Goal: Information Seeking & Learning: Learn about a topic

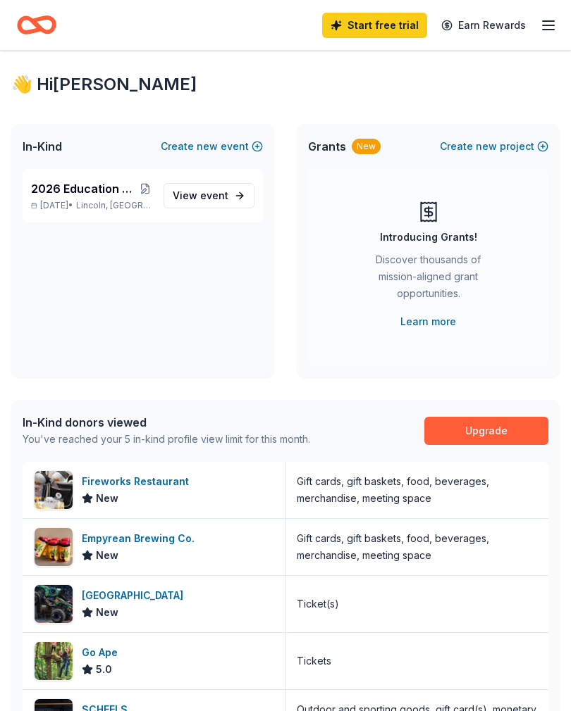
click at [232, 199] on link "View event" at bounding box center [208, 195] width 91 height 25
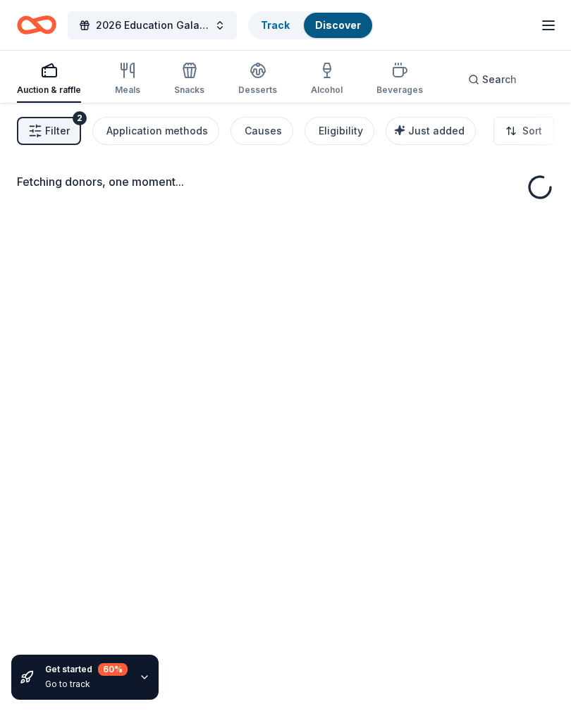
click at [211, 190] on div "Fetching donors, one moment..." at bounding box center [285, 190] width 537 height 34
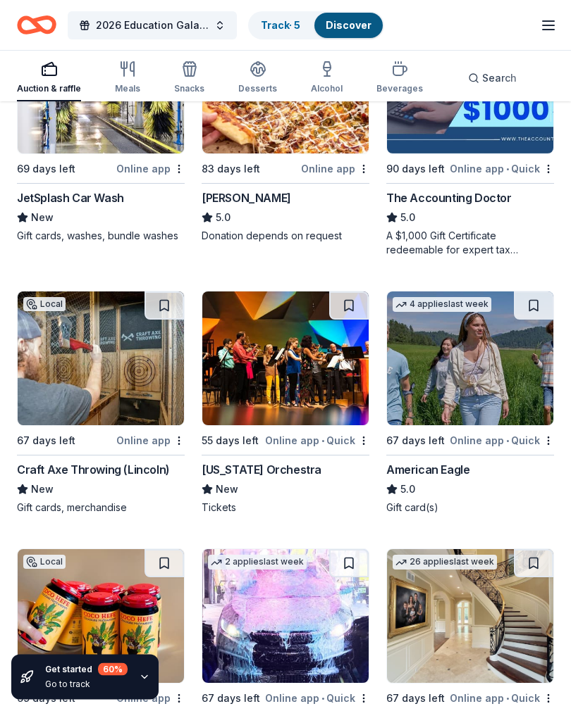
scroll to position [1061, 0]
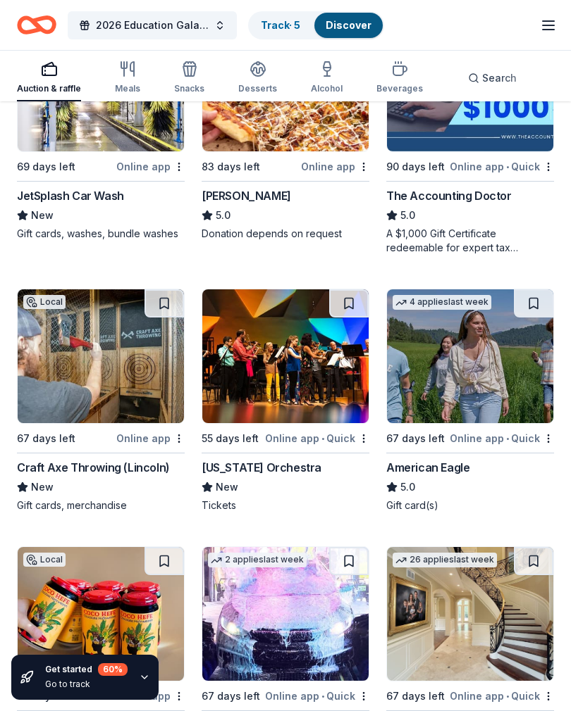
click at [466, 421] on img at bounding box center [470, 356] width 166 height 134
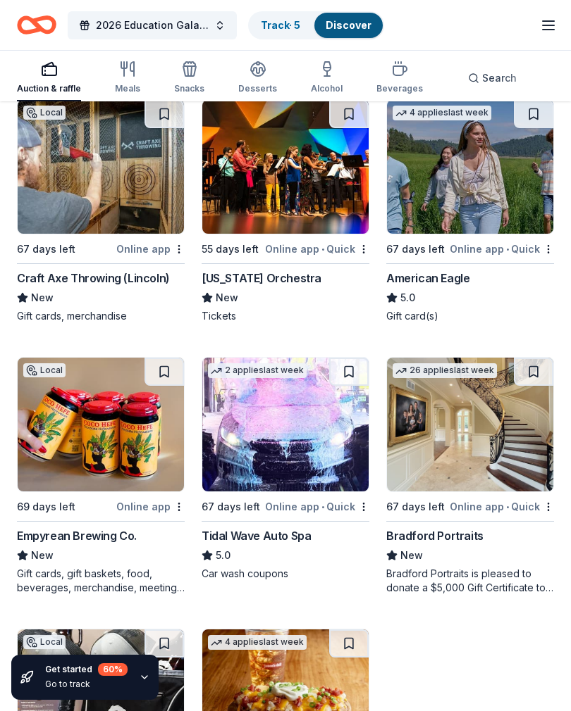
scroll to position [1250, 0]
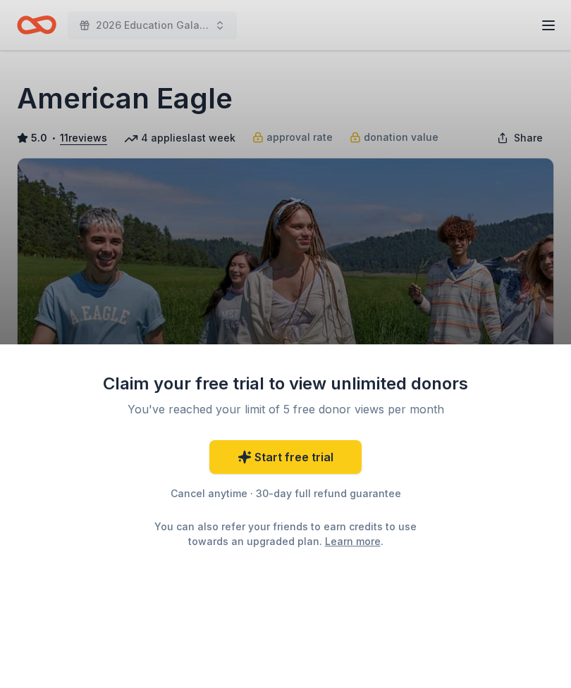
click at [557, 23] on div "Claim your free trial to view unlimited donors You've reached your limit of 5 f…" at bounding box center [285, 344] width 571 height 688
click at [553, 34] on div "Claim your free trial to view unlimited donors You've reached your limit of 5 f…" at bounding box center [285, 344] width 571 height 688
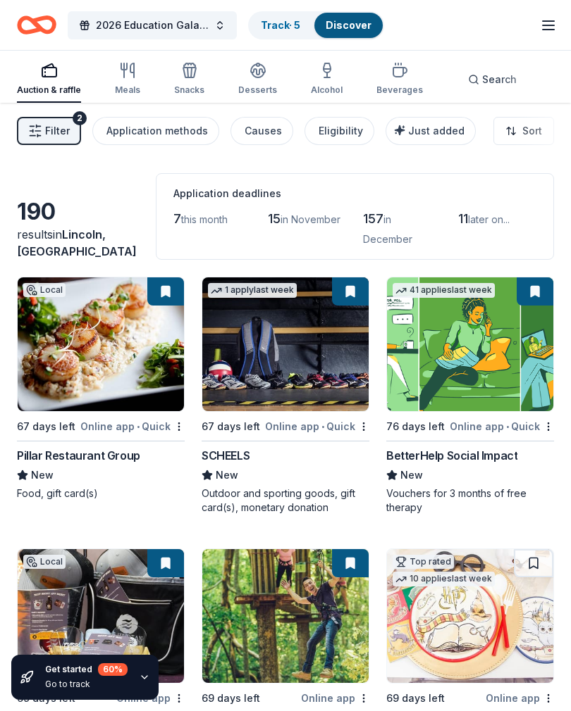
click at [292, 22] on link "Track · 5" at bounding box center [280, 25] width 39 height 12
click at [362, 25] on link "Discover" at bounding box center [348, 25] width 46 height 12
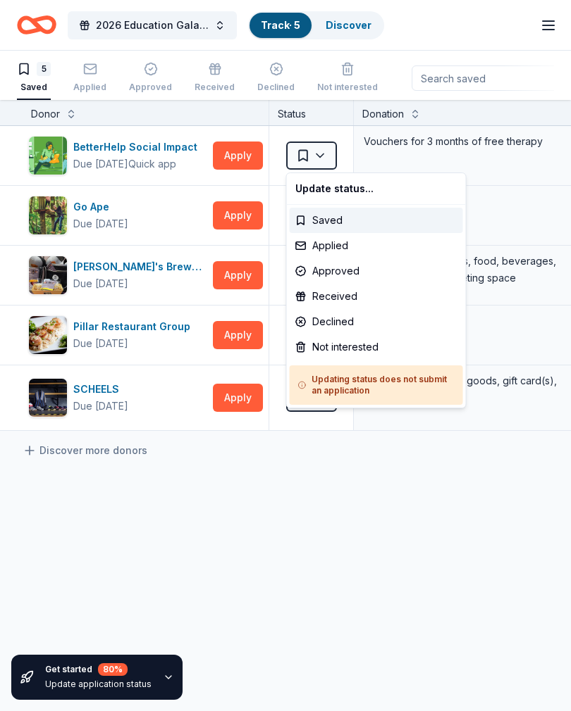
click at [238, 211] on html "2026 Education Gala and Silent Auction Track · 5 Discover Start free trial Earn…" at bounding box center [285, 355] width 571 height 711
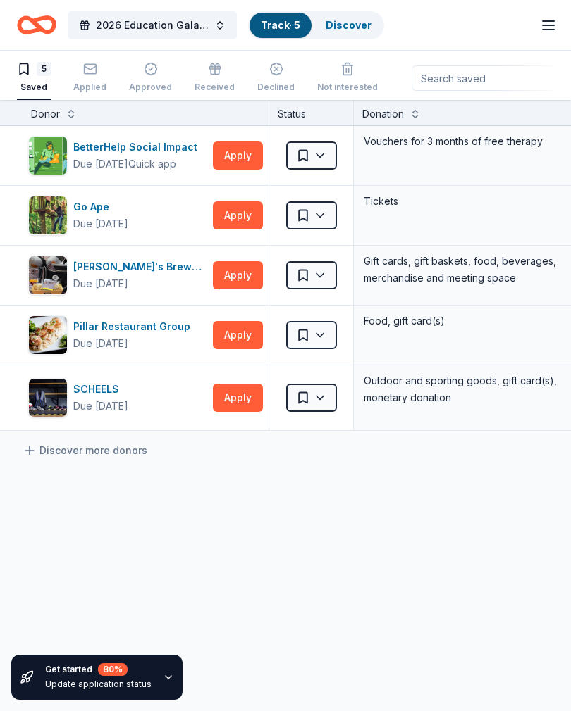
click at [240, 218] on button "Apply" at bounding box center [238, 215] width 50 height 28
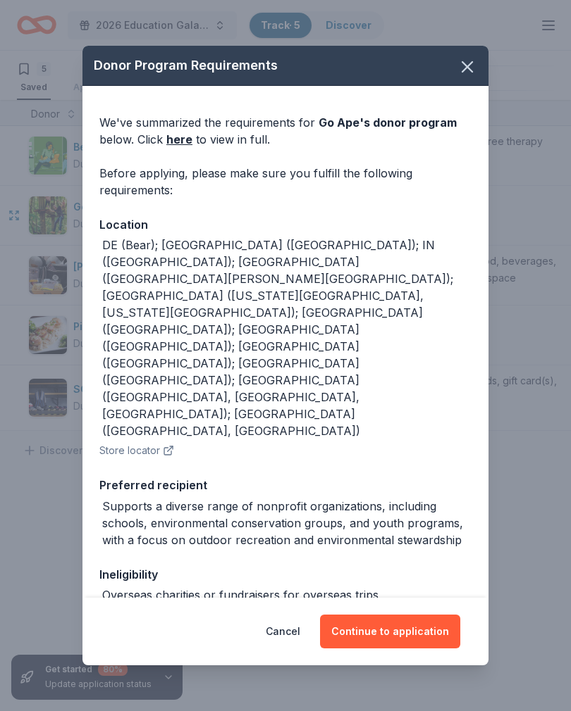
click at [401, 632] on button "Continue to application" at bounding box center [390, 632] width 140 height 34
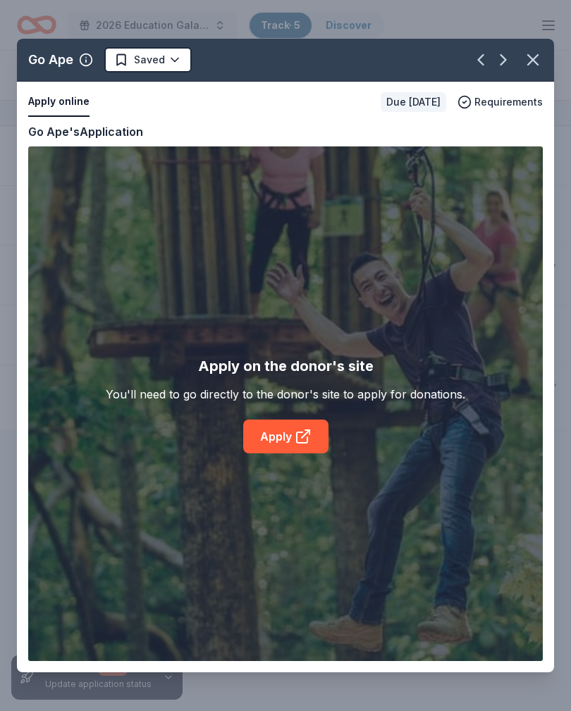
click at [299, 435] on icon at bounding box center [302, 436] width 17 height 17
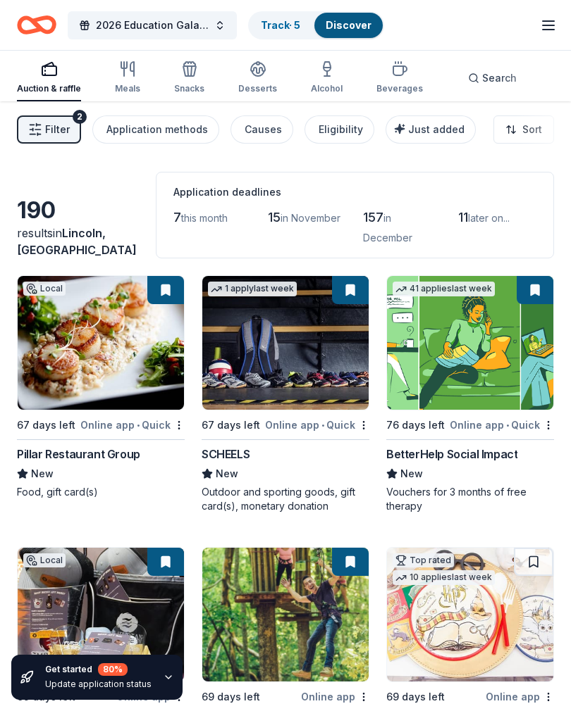
scroll to position [1, 0]
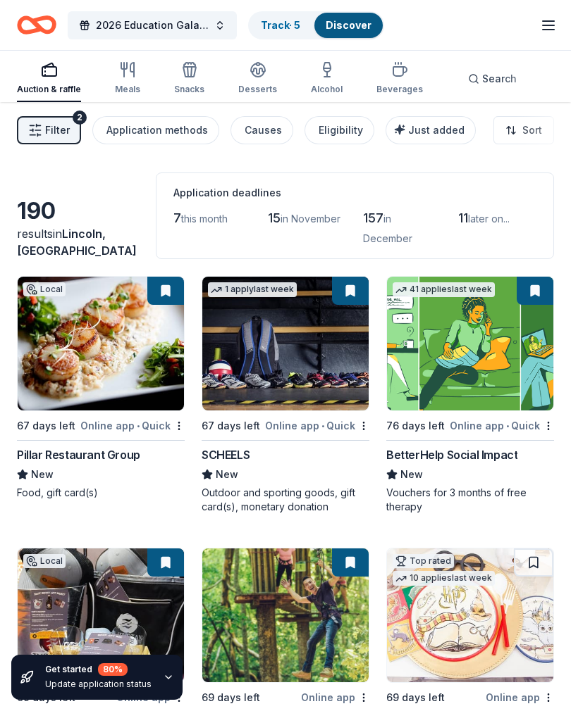
click at [285, 20] on link "Track · 5" at bounding box center [280, 25] width 39 height 12
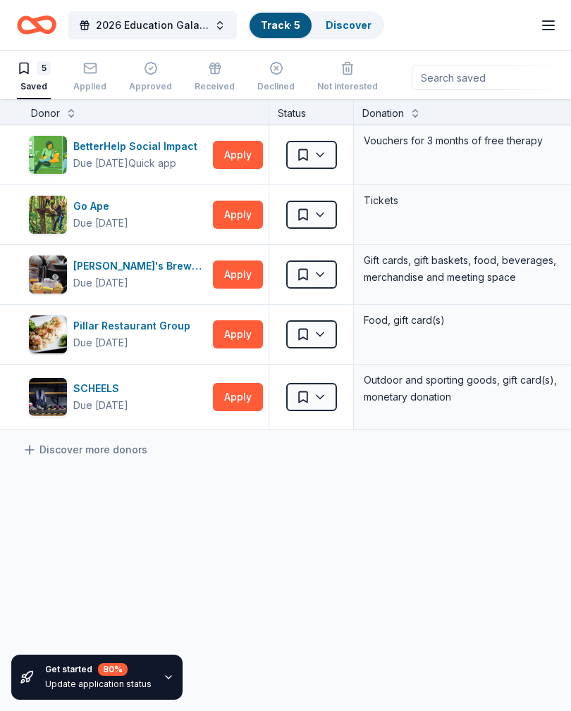
click at [230, 24] on button "2026 Education Gala and Silent Auction" at bounding box center [152, 25] width 169 height 28
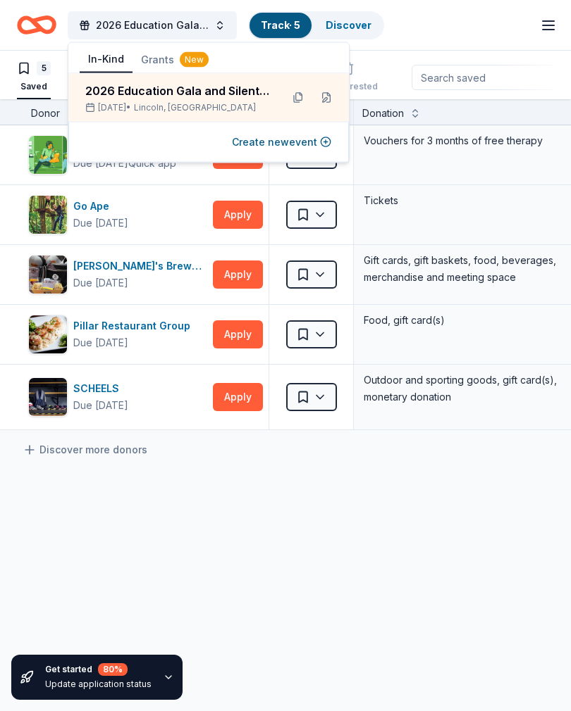
click at [254, 89] on div "2026 Education Gala and Silent Auction" at bounding box center [177, 90] width 185 height 17
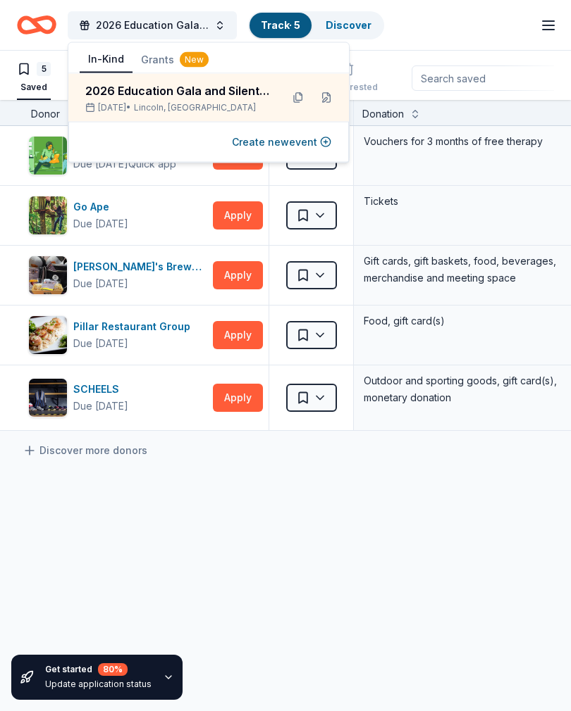
click at [347, 20] on link "Discover" at bounding box center [348, 25] width 46 height 12
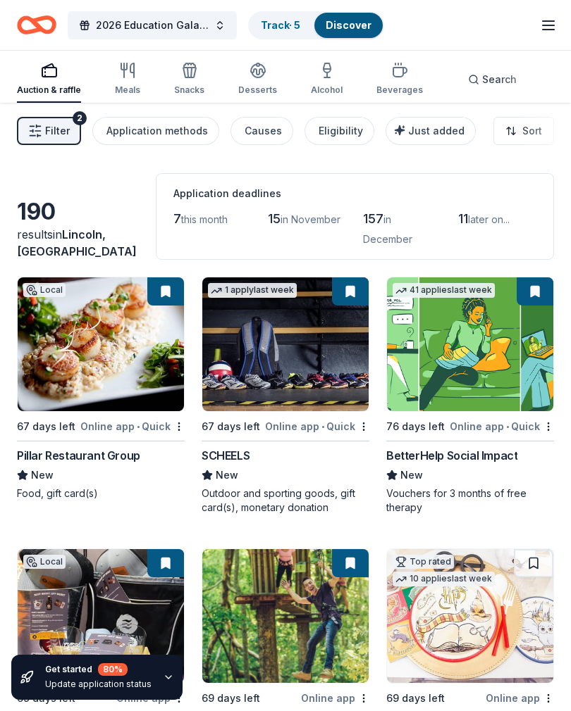
click at [49, 124] on span "Filter" at bounding box center [57, 131] width 25 height 17
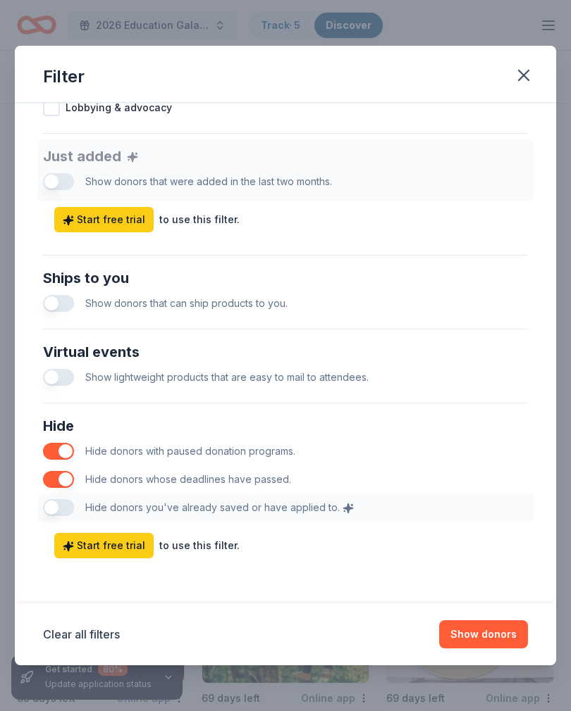
scroll to position [523, 0]
click at [499, 633] on button "Show donors" at bounding box center [483, 635] width 89 height 28
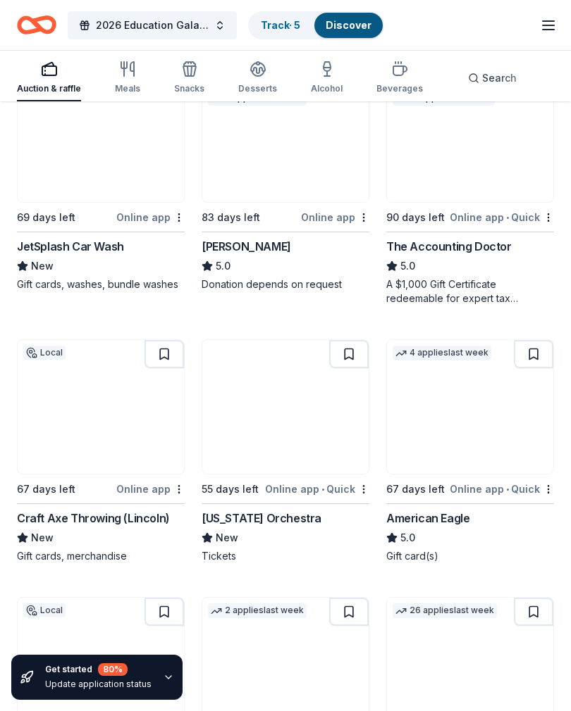
scroll to position [1012, 0]
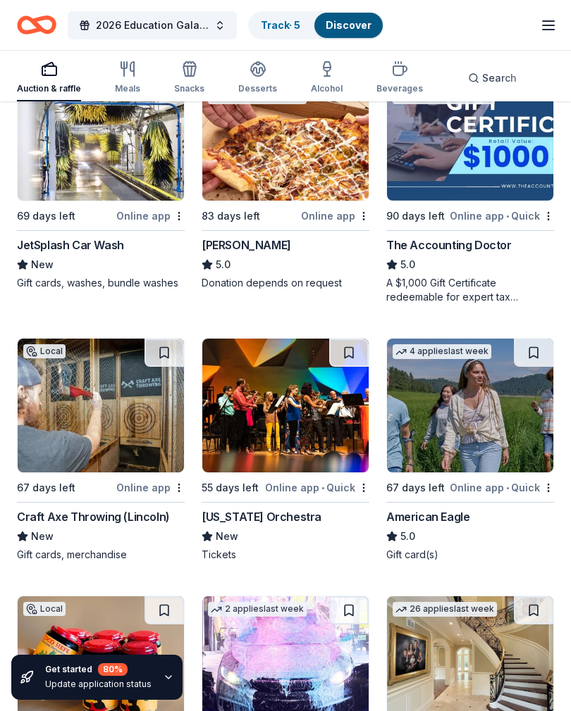
click at [154, 214] on div "Online app" at bounding box center [150, 216] width 68 height 18
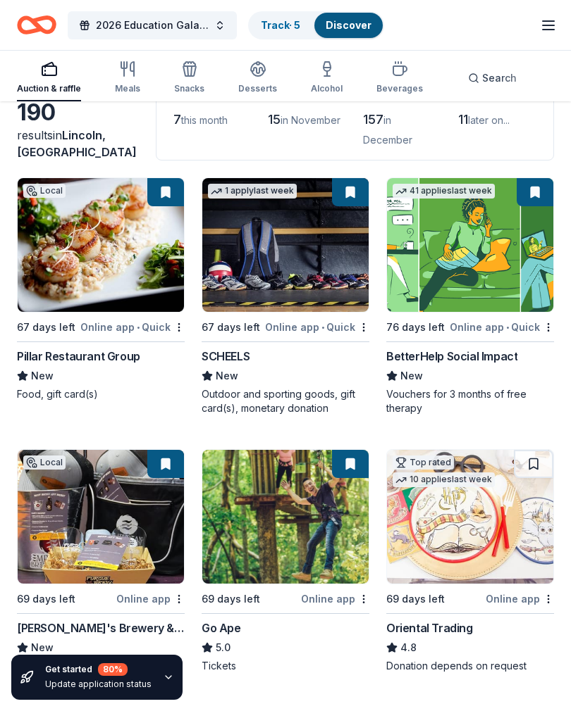
scroll to position [0, 0]
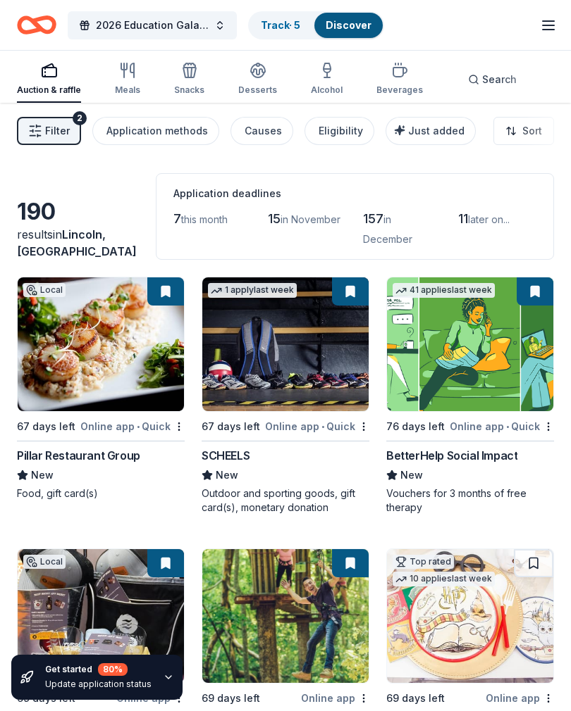
click at [560, 17] on div "2026 Education Gala and Silent Auction Track · 5 Discover Start free trial Earn…" at bounding box center [285, 25] width 571 height 50
click at [547, 30] on line "button" at bounding box center [547, 30] width 11 height 0
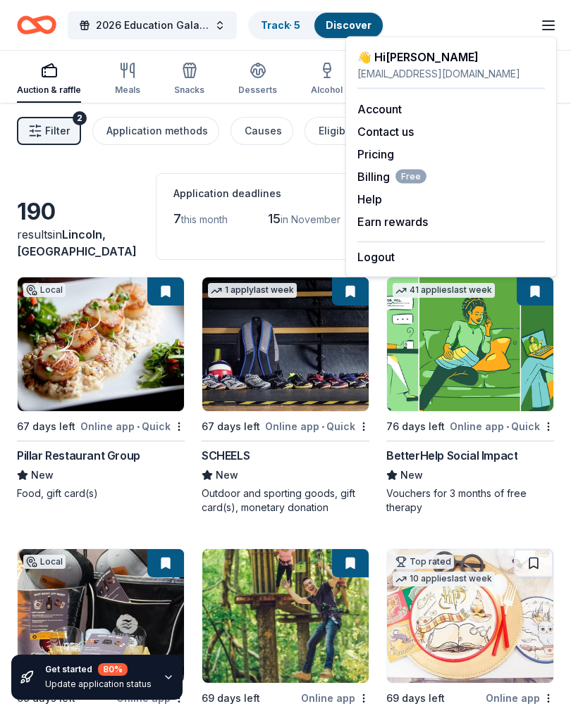
click at [393, 254] on button "Logout" at bounding box center [375, 257] width 37 height 17
